Goal: Information Seeking & Learning: Learn about a topic

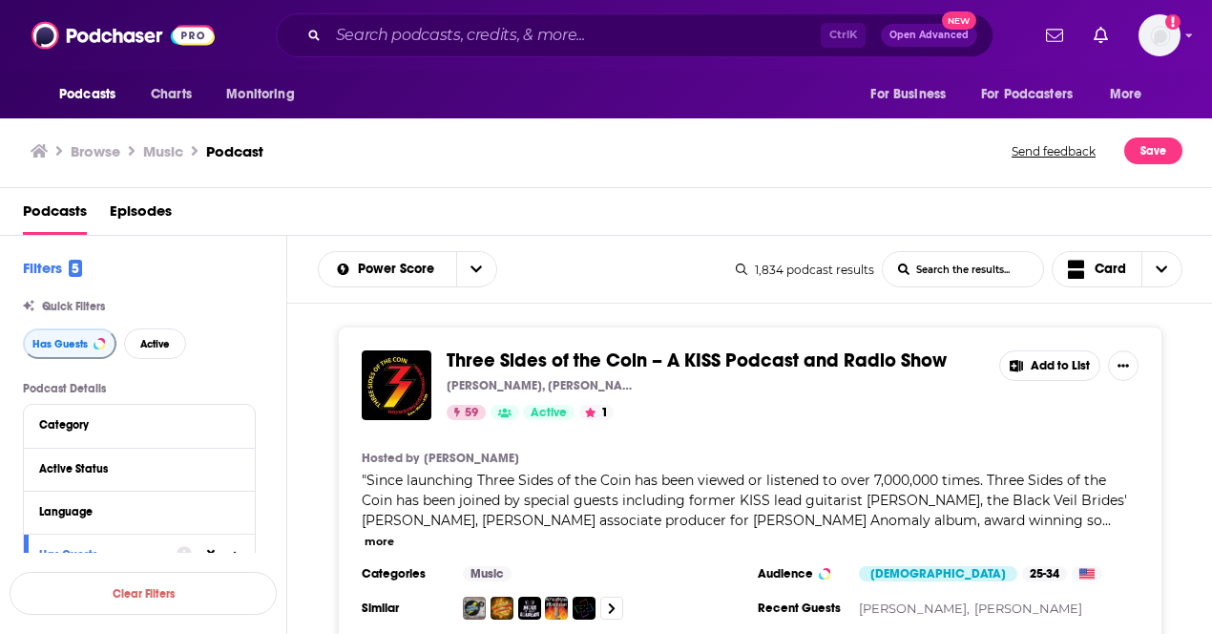
scroll to position [45129, 0]
